Goal: Find specific page/section: Find specific page/section

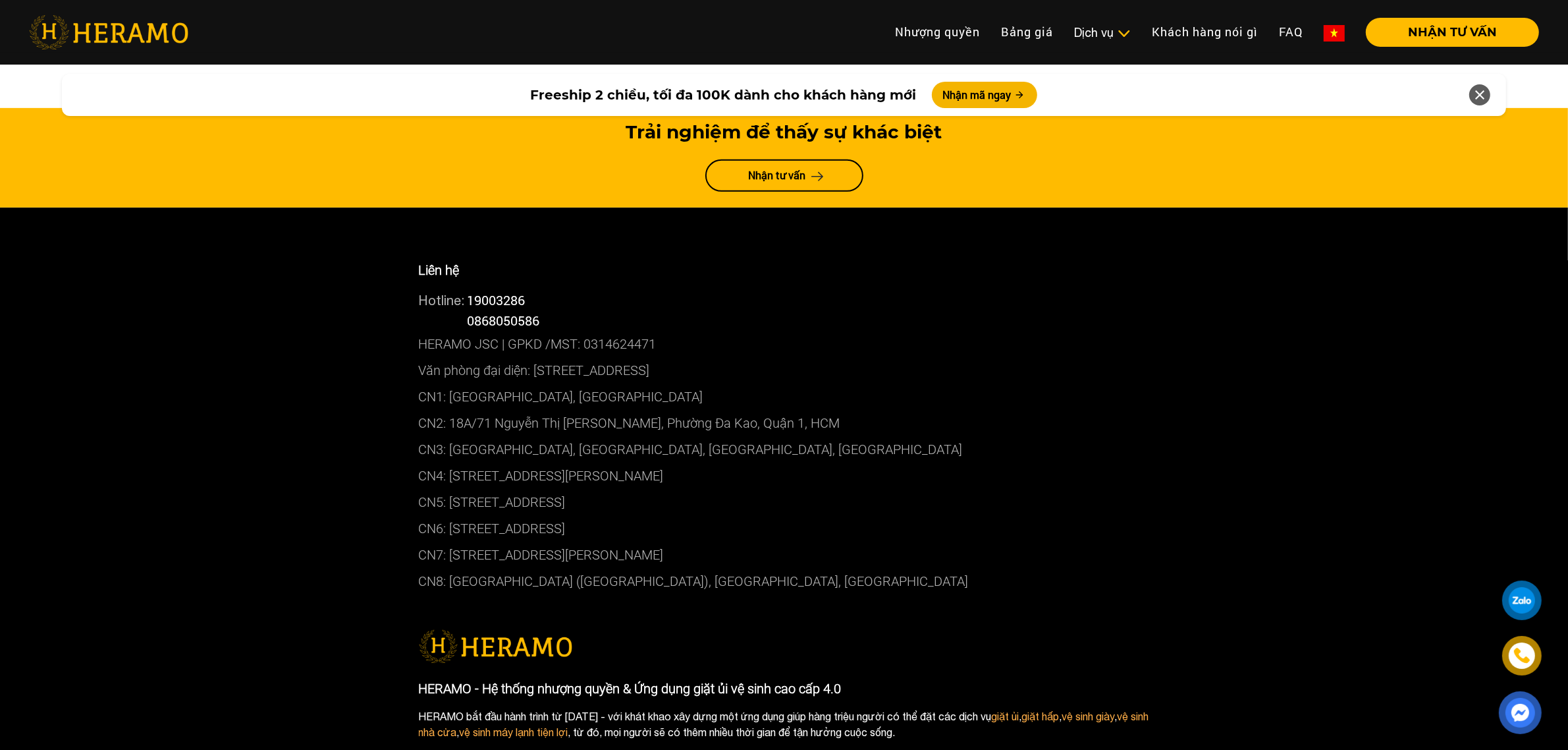
scroll to position [7076, 0]
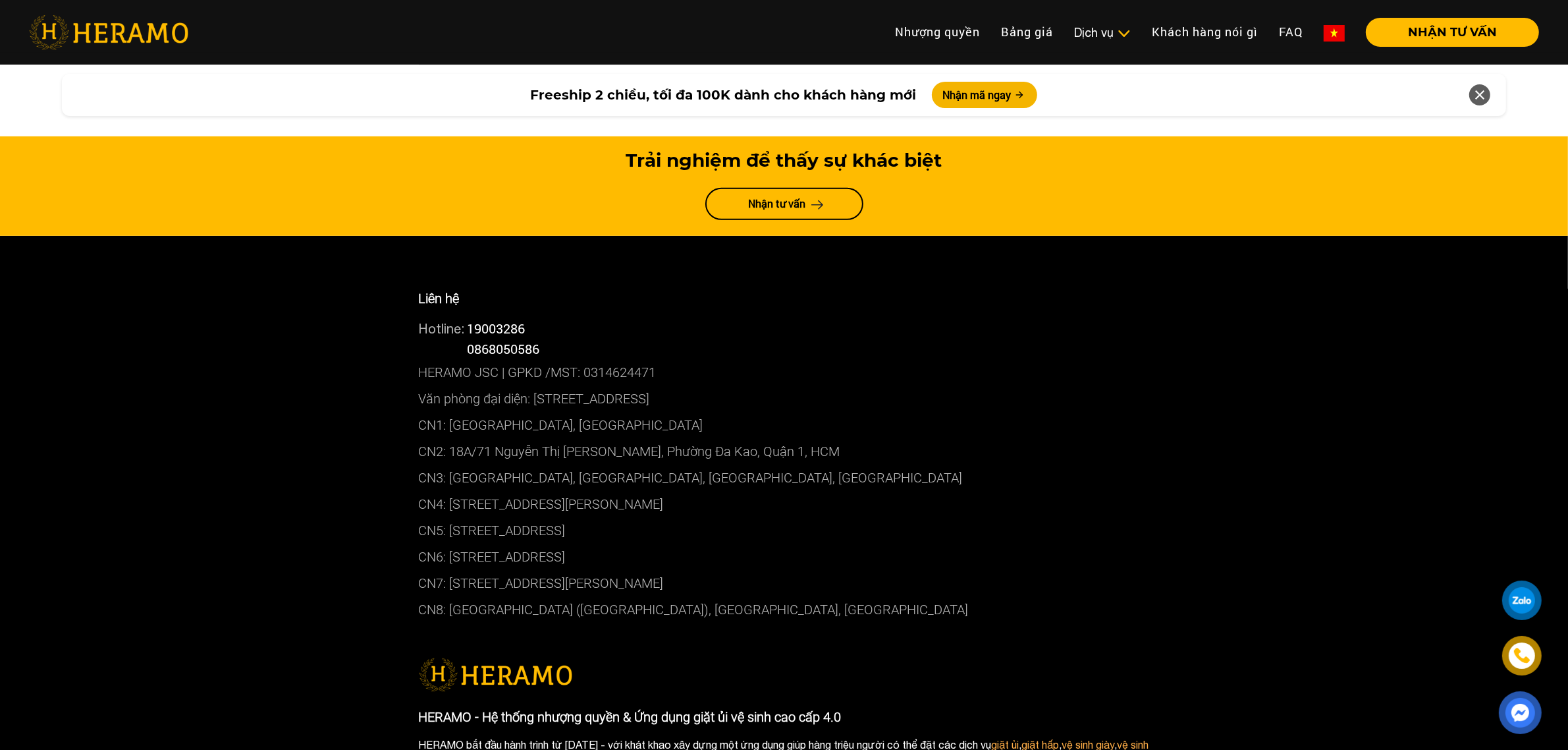
drag, startPoint x: 450, startPoint y: 287, endPoint x: 720, endPoint y: 300, distance: 270.3
click at [720, 412] on p "CN1: [GEOGRAPHIC_DATA], [GEOGRAPHIC_DATA]" at bounding box center [784, 425] width 732 height 26
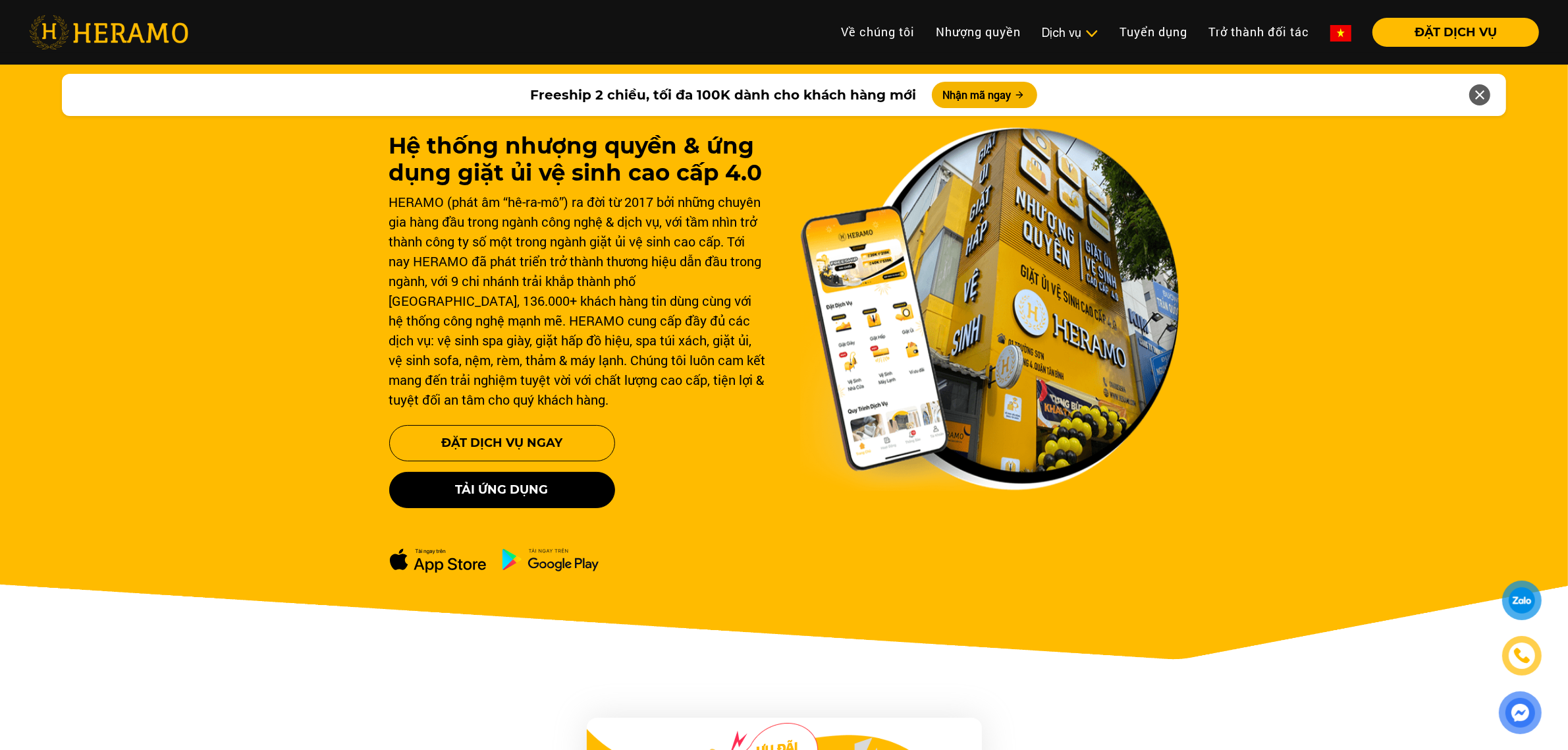
click at [151, 367] on div "Hệ thống nhượng quyền & ứng dụng giặt ủi vệ sinh cao cấp 4.0 HERAMO (phát âm “h…" at bounding box center [784, 375] width 1568 height 633
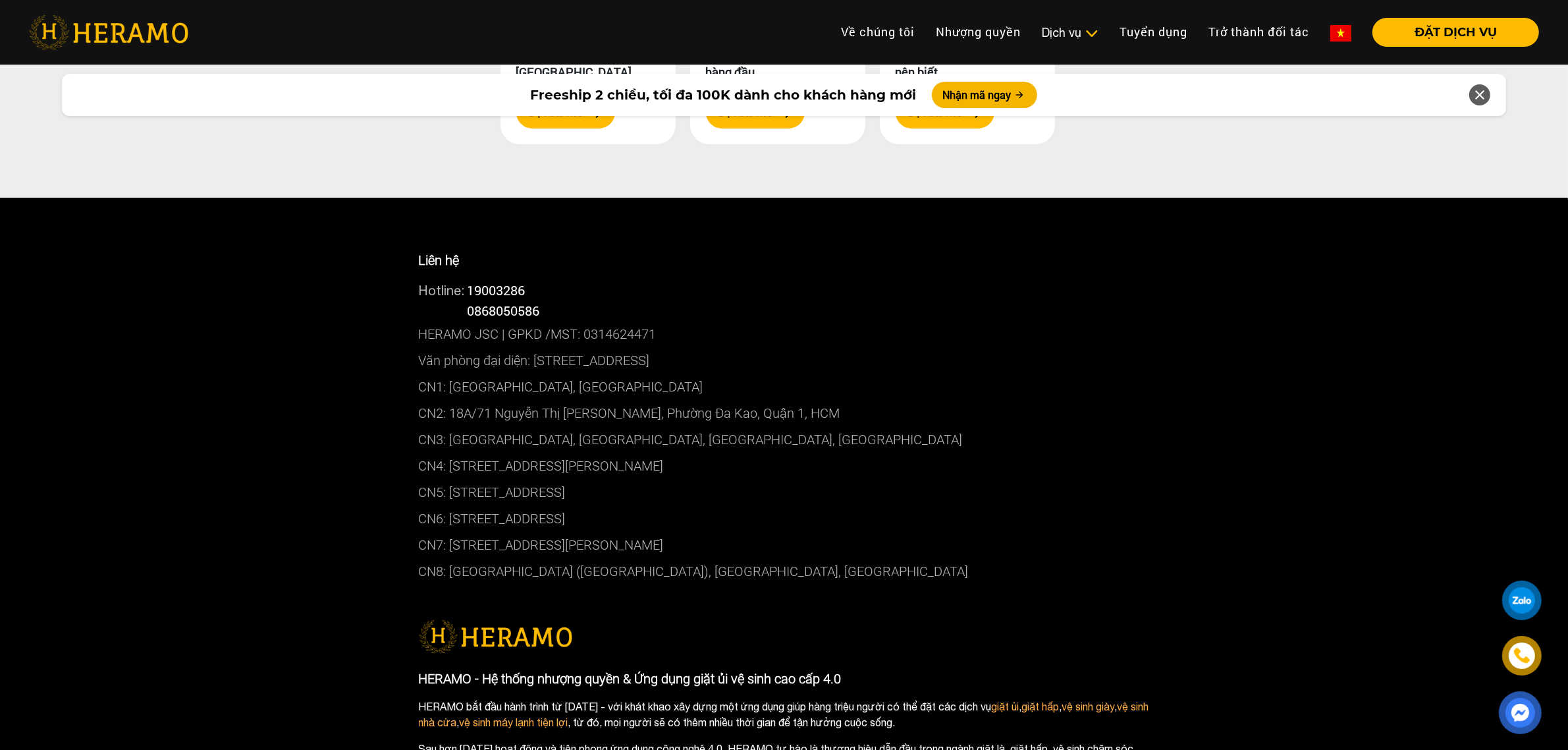
scroll to position [7222, 0]
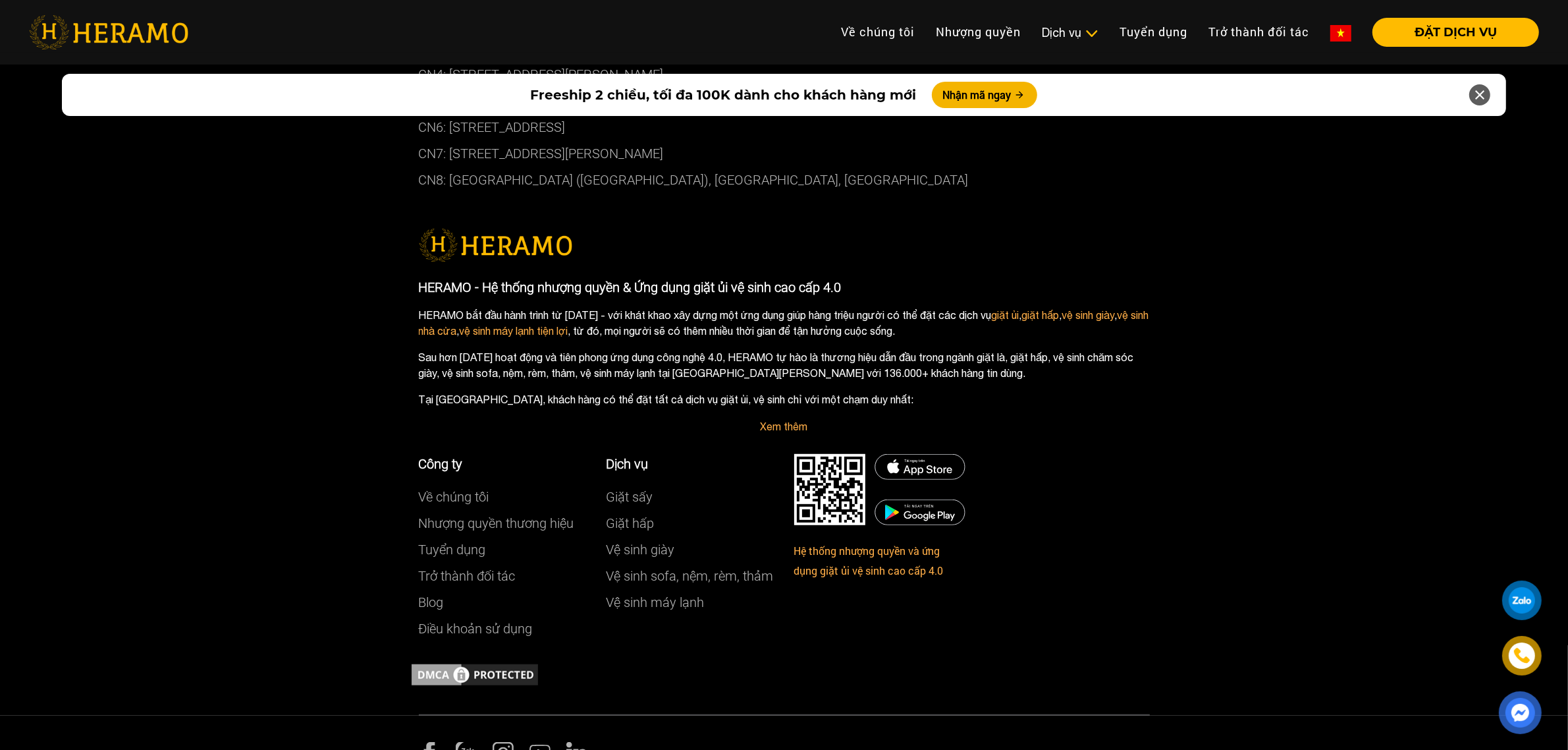
click at [984, 607] on div "Công ty Về chúng tôi Nhượng quyền thương hiệu Tuyển dụng Trở thành đối tác Blog…" at bounding box center [784, 548] width 751 height 227
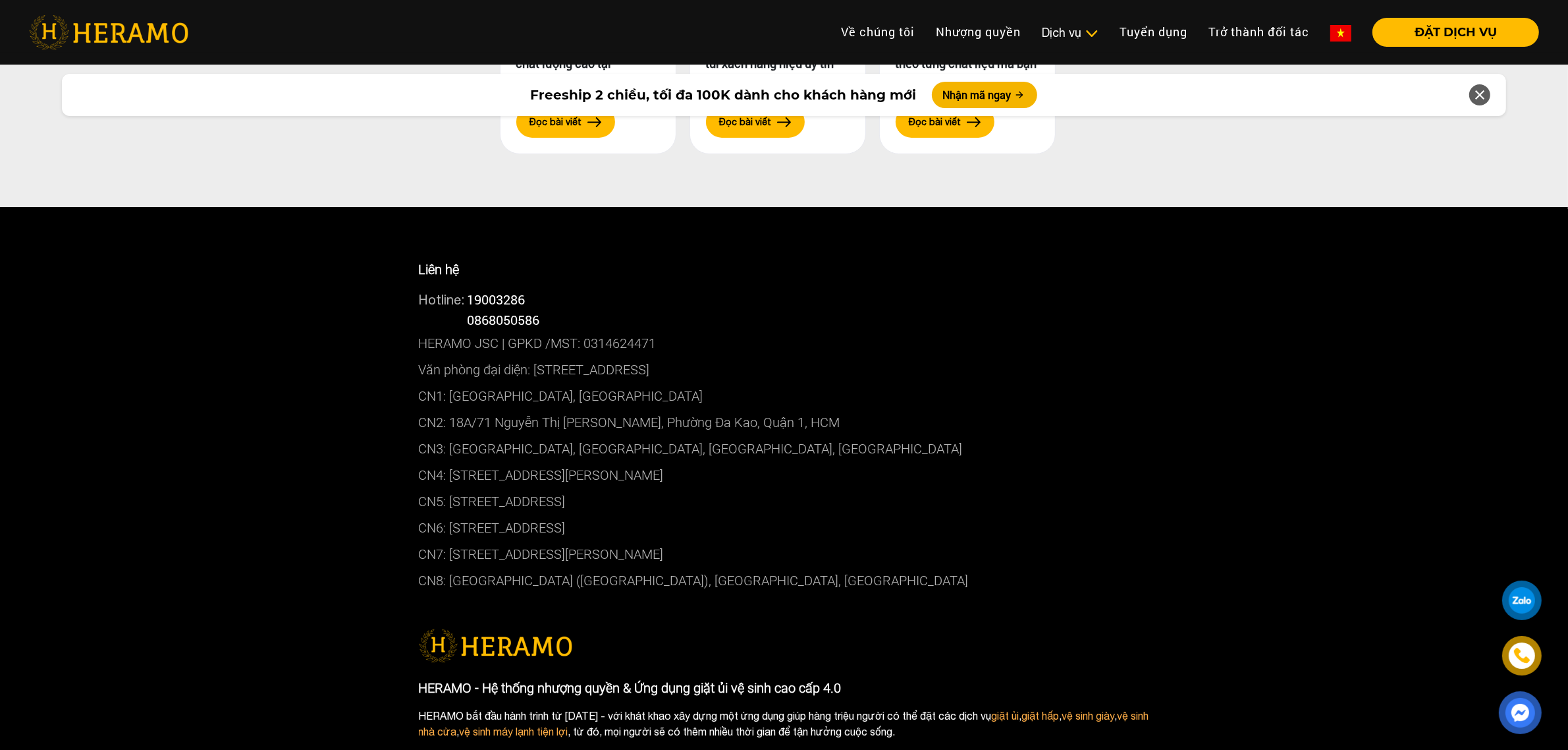
scroll to position [6810, 0]
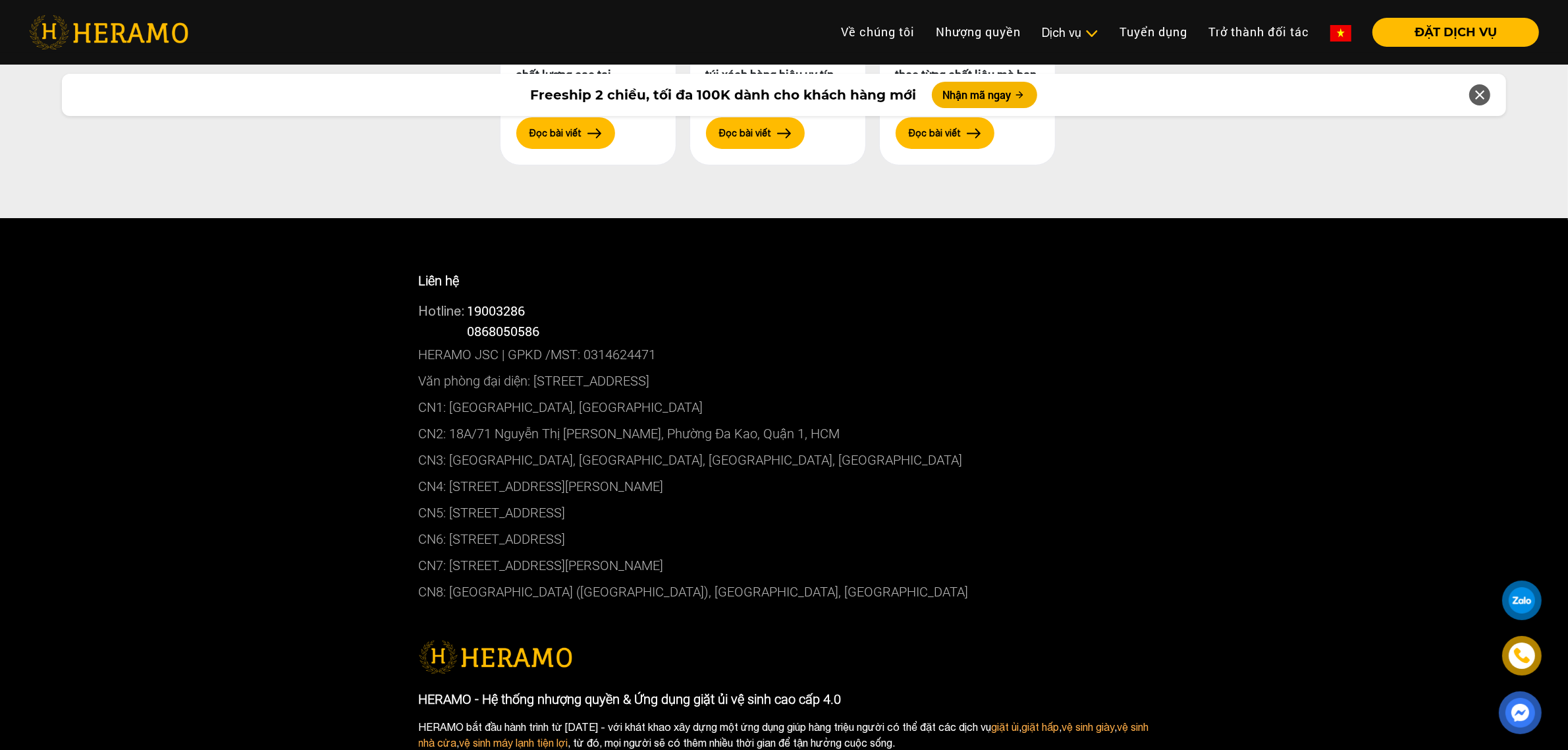
drag, startPoint x: 415, startPoint y: 344, endPoint x: 808, endPoint y: 353, distance: 393.1
click at [808, 353] on div "Liên hệ Hotline: 19003286 Hotline: 0868050586 HERAMO JSC | GPKD /MST: 031462447…" at bounding box center [784, 438] width 751 height 374
copy p "Văn phòng đại diện: [STREET_ADDRESS]"
